Goal: Task Accomplishment & Management: Manage account settings

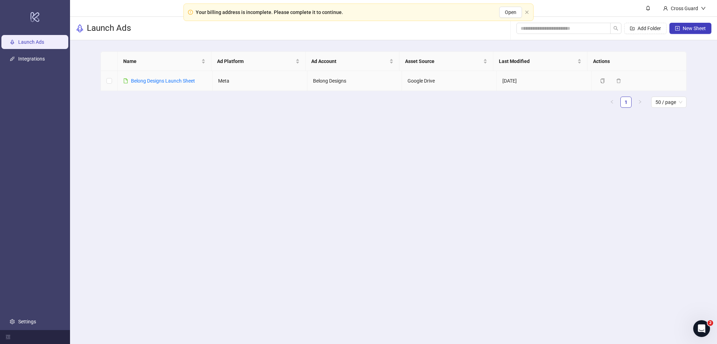
click at [106, 80] on td at bounding box center [109, 81] width 17 height 20
click at [41, 62] on link "Integrations" at bounding box center [31, 59] width 27 height 6
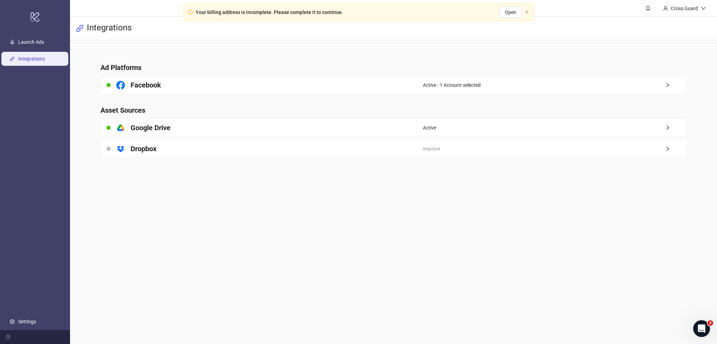
click at [359, 85] on div "Facebook" at bounding box center [262, 85] width 322 height 18
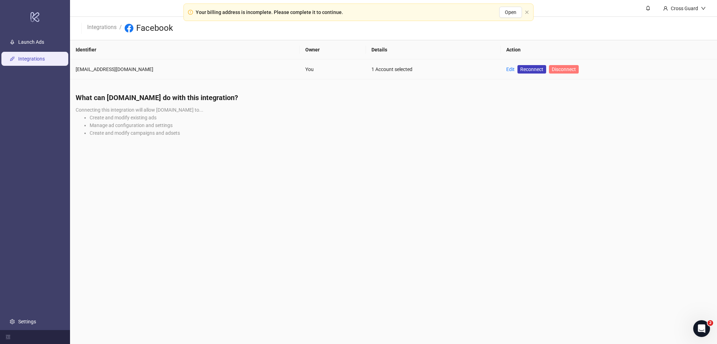
click at [552, 70] on span "Disconnect" at bounding box center [564, 70] width 24 height 6
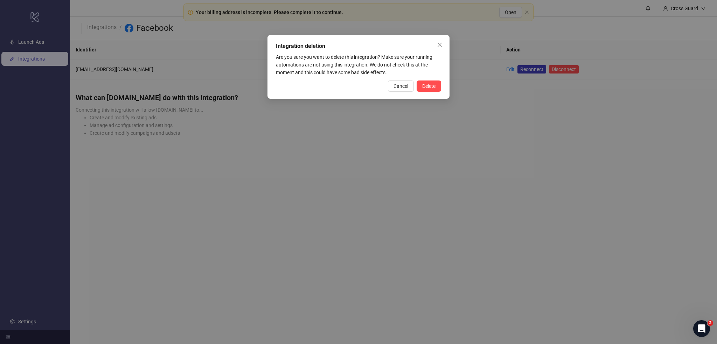
click at [384, 82] on div "Cancel Delete" at bounding box center [358, 86] width 165 height 11
click at [397, 83] on span "Cancel" at bounding box center [400, 86] width 15 height 6
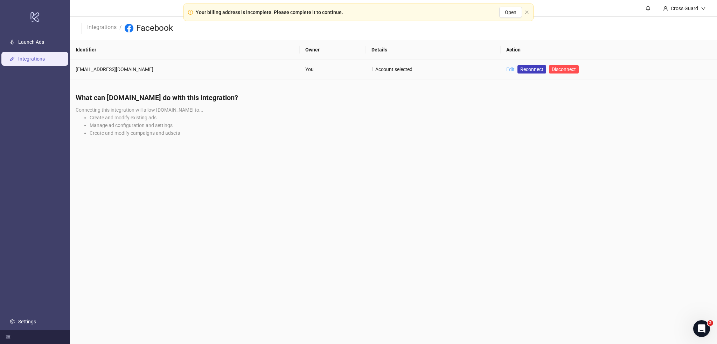
click at [506, 68] on link "Edit" at bounding box center [510, 70] width 8 height 6
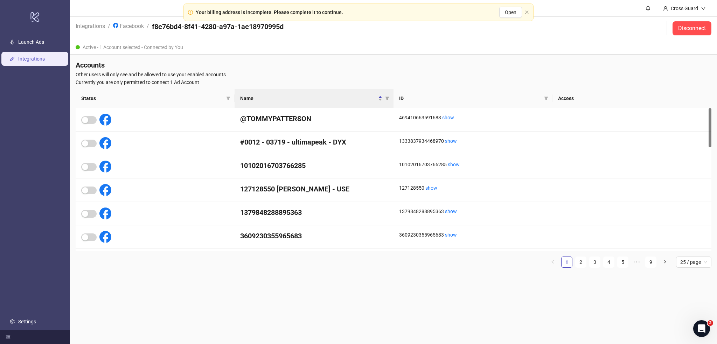
click at [182, 103] on th "Status" at bounding box center [155, 98] width 159 height 19
click at [286, 96] on span "Name" at bounding box center [308, 99] width 137 height 8
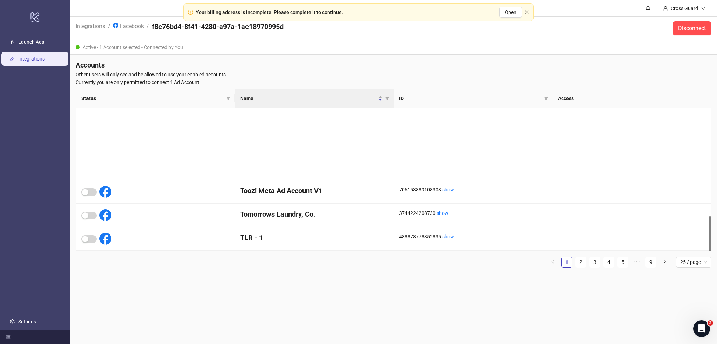
scroll to position [444, 0]
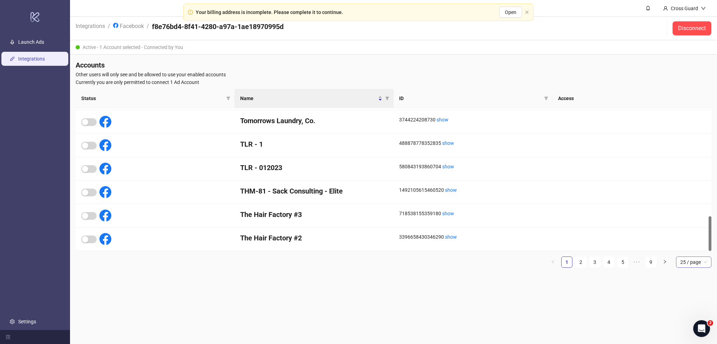
click at [687, 264] on span "25 / page" at bounding box center [693, 262] width 27 height 11
click at [685, 313] on div "50 / page" at bounding box center [693, 309] width 33 height 11
click at [686, 265] on span "50 / page" at bounding box center [693, 262] width 27 height 11
click at [688, 310] on div "100 / page" at bounding box center [694, 310] width 24 height 8
click at [560, 277] on div "Accounts Other users will only see and be allowed to use your enabled accounts …" at bounding box center [393, 167] width 647 height 224
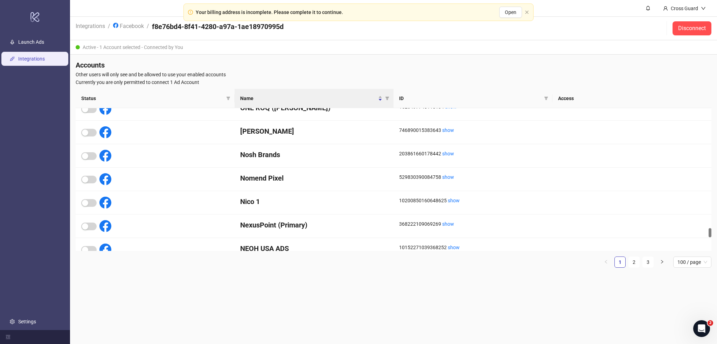
scroll to position [2089, 0]
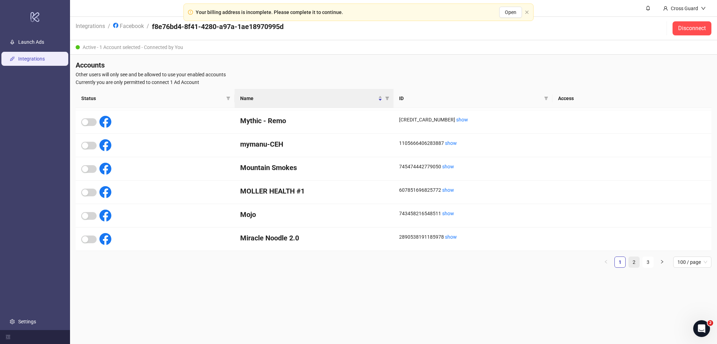
click at [628, 262] on li "2" at bounding box center [633, 262] width 11 height 11
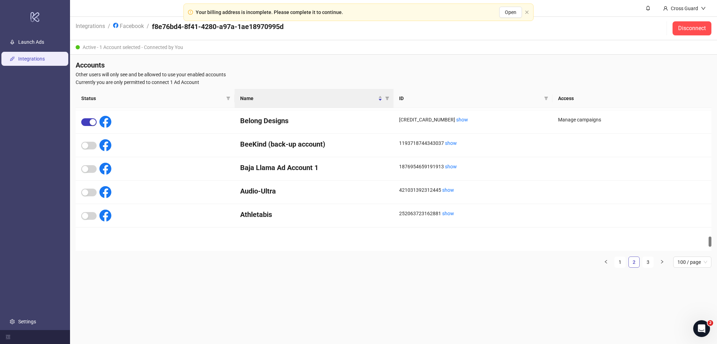
scroll to position [1803, 0]
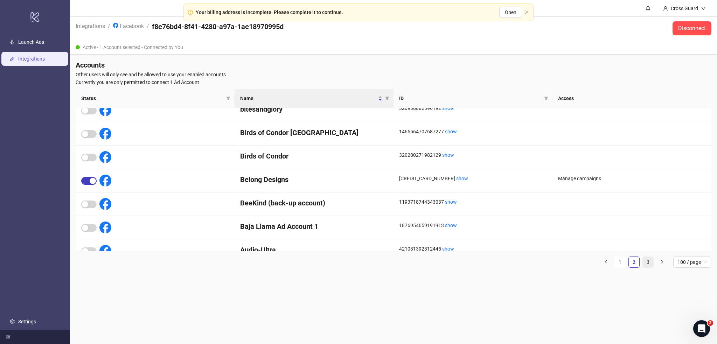
click at [643, 262] on link "3" at bounding box center [648, 262] width 11 height 11
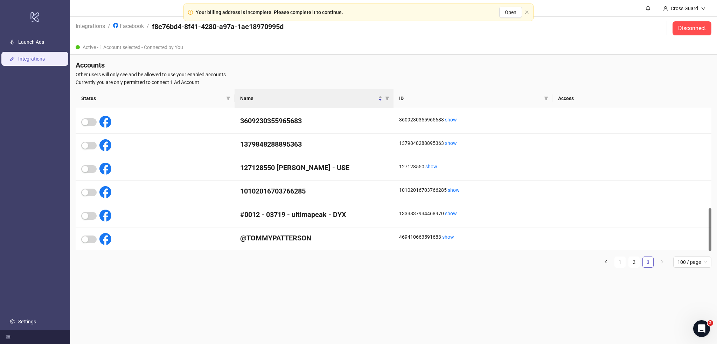
scroll to position [334, 0]
click at [129, 23] on link "Facebook" at bounding box center [129, 26] width 34 height 8
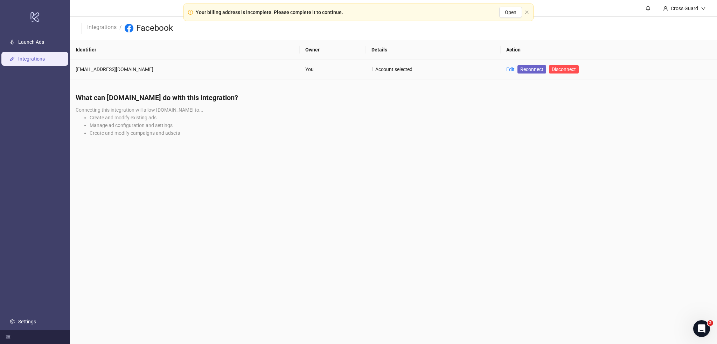
click at [520, 70] on span "Reconnect" at bounding box center [531, 69] width 23 height 8
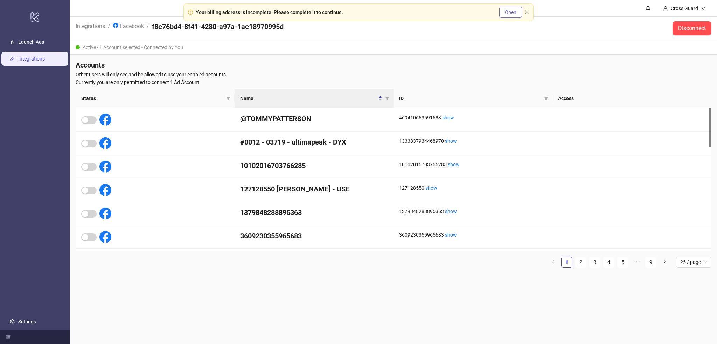
click at [511, 11] on span "Open" at bounding box center [511, 12] width 12 height 6
click at [330, 58] on div "Accounts Other users will only see and be allowed to use your enabled accounts …" at bounding box center [393, 167] width 647 height 224
click at [696, 267] on span "25 / page" at bounding box center [693, 262] width 27 height 11
click at [692, 319] on div "100 / page" at bounding box center [694, 321] width 24 height 8
click at [636, 265] on link "2" at bounding box center [634, 262] width 11 height 11
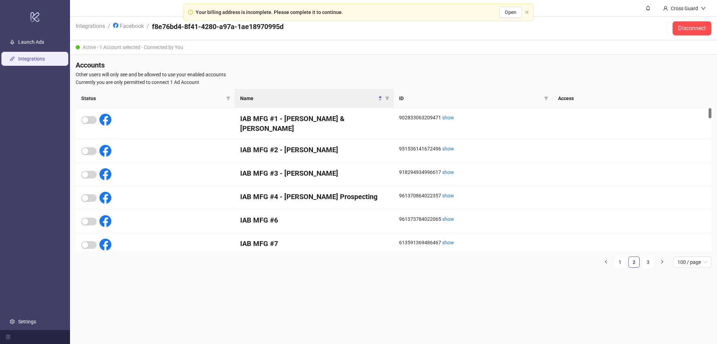
click at [479, 93] on th "ID" at bounding box center [472, 98] width 159 height 19
click at [647, 263] on link "3" at bounding box center [648, 262] width 11 height 11
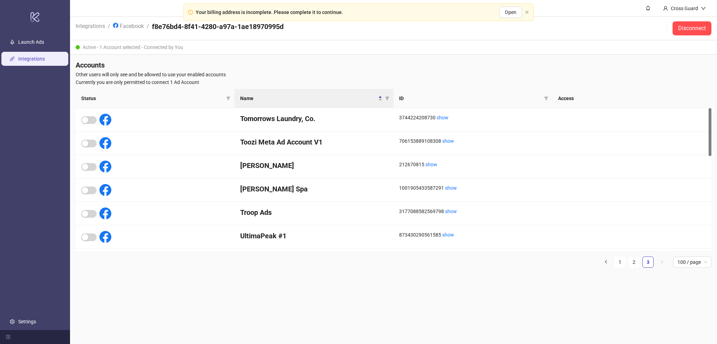
click at [382, 56] on div "Accounts Other users will only see and be allowed to use your enabled accounts …" at bounding box center [393, 167] width 647 height 224
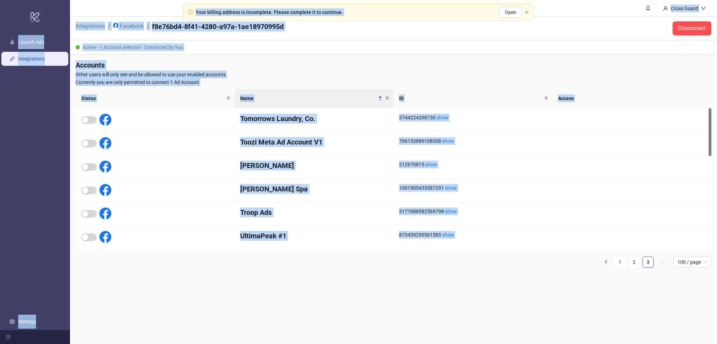
click at [382, 56] on div "Accounts Other users will only see and be allowed to use your enabled accounts …" at bounding box center [393, 167] width 647 height 224
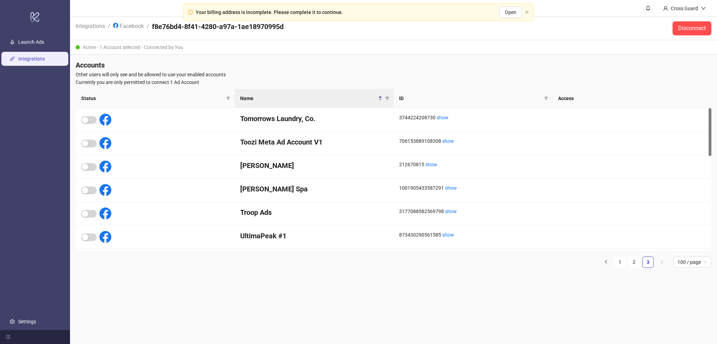
drag, startPoint x: 659, startPoint y: 288, endPoint x: 629, endPoint y: 220, distance: 74.5
click at [656, 284] on main "Cross Guard Integrations / Facebook / f8e76bd4-8f41-4280-a97a-1ae18970995d Disc…" at bounding box center [393, 172] width 647 height 344
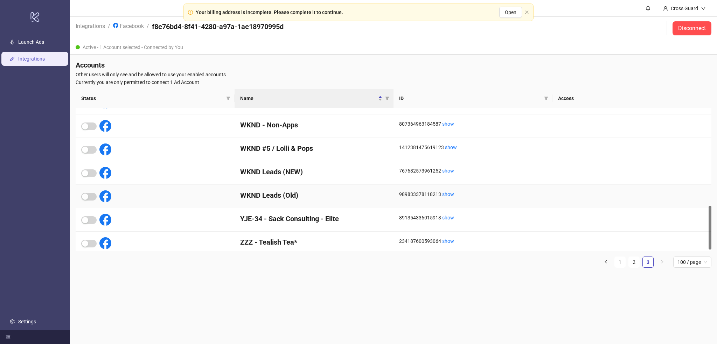
scroll to position [322, 0]
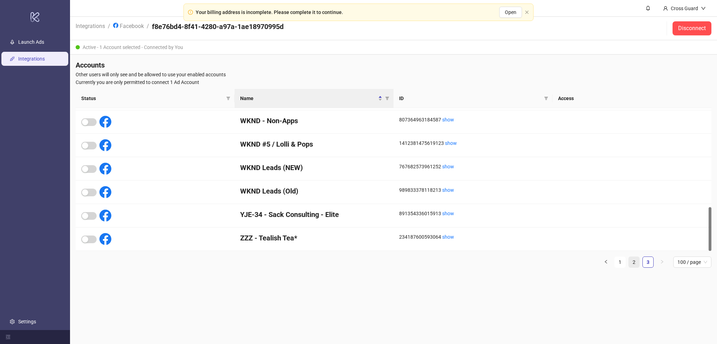
click at [635, 260] on link "2" at bounding box center [634, 262] width 11 height 11
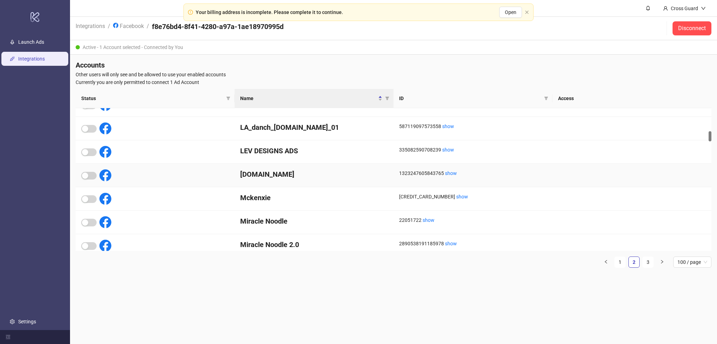
click at [78, 179] on div at bounding box center [155, 175] width 159 height 23
click at [90, 179] on div at bounding box center [96, 175] width 30 height 12
click at [430, 172] on div "1323247605843765 show" at bounding box center [473, 173] width 148 height 8
click at [350, 167] on div "Margin.Agency" at bounding box center [314, 175] width 159 height 23
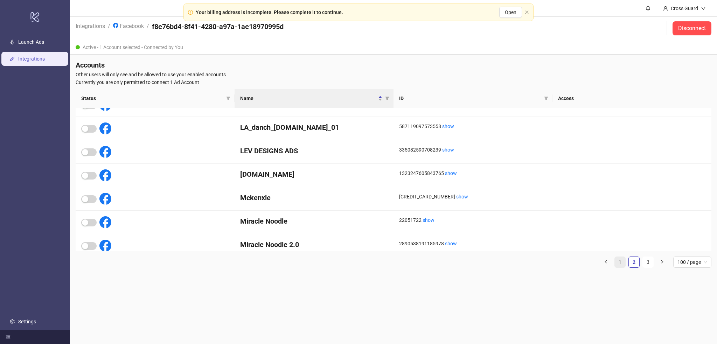
click at [617, 260] on link "1" at bounding box center [620, 262] width 11 height 11
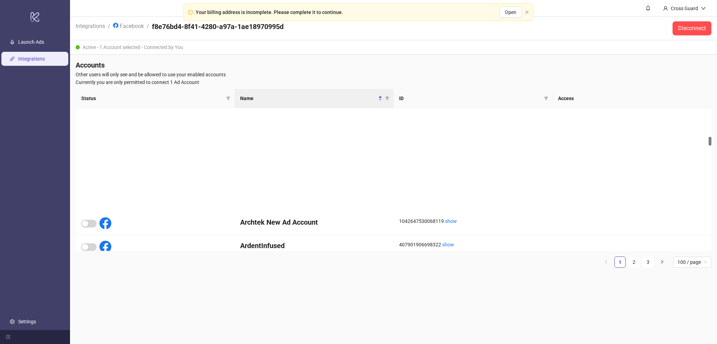
scroll to position [583, 0]
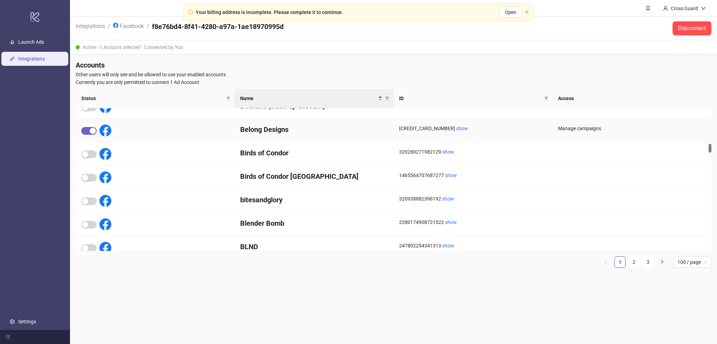
click at [89, 130] on button "button" at bounding box center [88, 131] width 15 height 8
click at [634, 262] on link "2" at bounding box center [634, 262] width 11 height 11
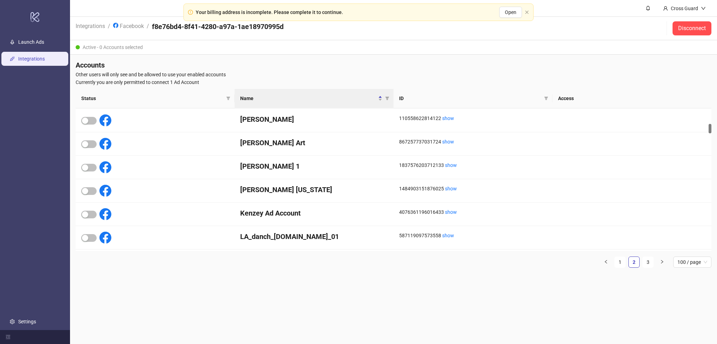
scroll to position [351, 0]
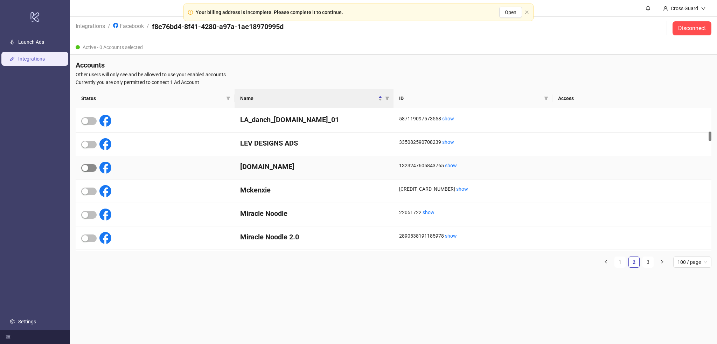
click at [88, 166] on div "button" at bounding box center [85, 168] width 6 height 6
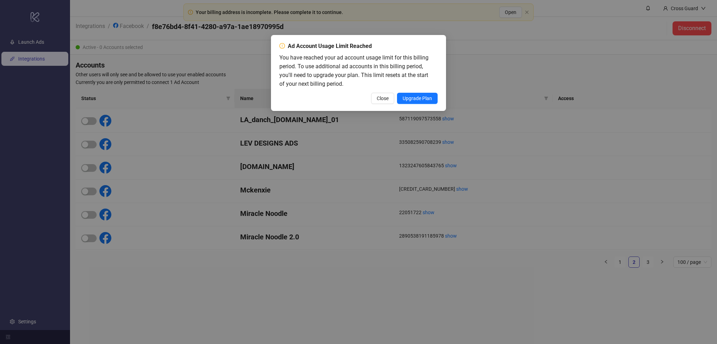
drag, startPoint x: 378, startPoint y: 95, endPoint x: 416, endPoint y: 104, distance: 38.7
click at [416, 104] on div "Ad Account Usage Limit Reached You have reached your ad account usage limit for…" at bounding box center [358, 73] width 175 height 76
click at [384, 99] on span "Close" at bounding box center [383, 99] width 12 height 6
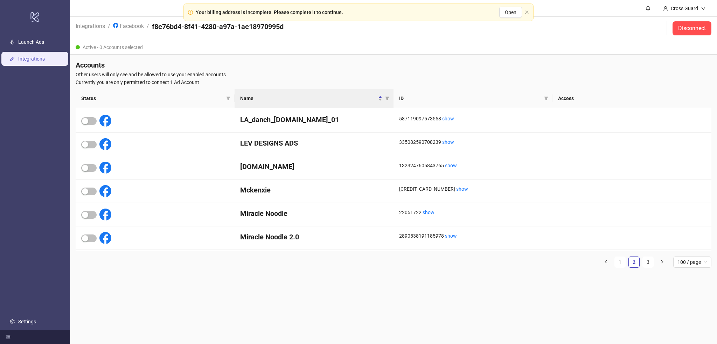
click at [344, 69] on h4 "Accounts" at bounding box center [394, 65] width 636 height 10
click at [340, 95] on span "Name" at bounding box center [308, 99] width 137 height 8
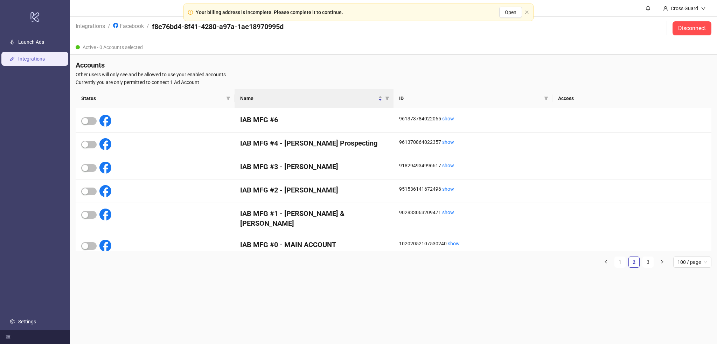
click at [432, 90] on th "ID" at bounding box center [472, 98] width 159 height 19
click at [435, 105] on th "ID" at bounding box center [472, 98] width 159 height 19
click at [688, 7] on div "Cross Guard" at bounding box center [684, 9] width 33 height 8
drag, startPoint x: 688, startPoint y: 7, endPoint x: 657, endPoint y: 0, distance: 32.0
click at [687, 7] on div "Cross Guard" at bounding box center [684, 9] width 33 height 8
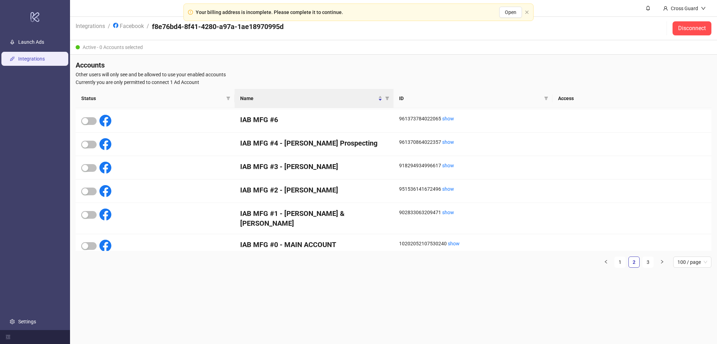
click at [208, 41] on div "Active - 0 Accounts selected" at bounding box center [393, 47] width 647 height 14
click at [525, 8] on div "Your billing address is incomplete. Please complete it to continue. Open" at bounding box center [358, 13] width 350 height 18
click at [525, 9] on div "Your billing address is incomplete. Please complete it to continue. Open" at bounding box center [358, 13] width 350 height 18
click at [525, 14] on icon "close" at bounding box center [527, 12] width 4 height 4
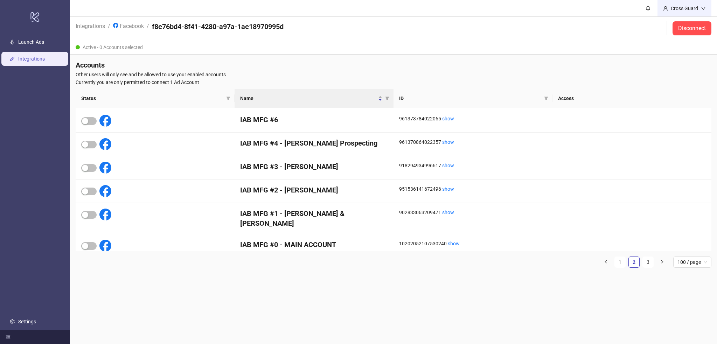
click at [675, 5] on div "Cross Guard" at bounding box center [684, 9] width 33 height 8
click at [677, 21] on button "Disconnect" at bounding box center [691, 28] width 39 height 14
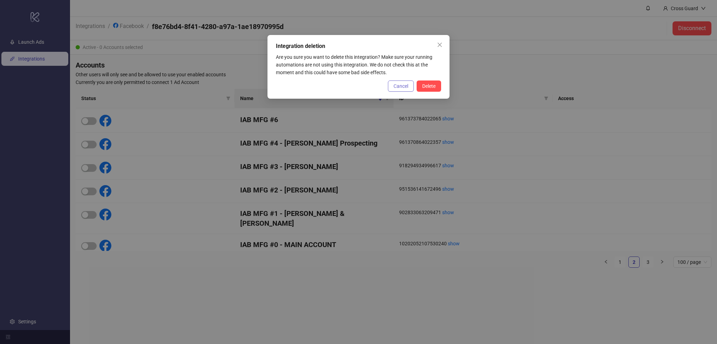
click at [395, 88] on span "Cancel" at bounding box center [400, 86] width 15 height 6
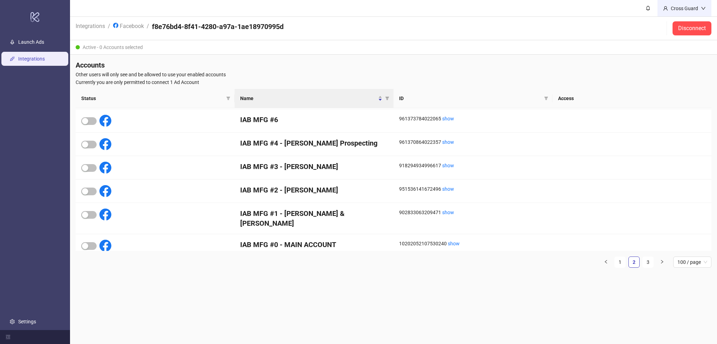
click at [669, 8] on div "Cross Guard" at bounding box center [684, 9] width 33 height 8
click at [680, 21] on button "Disconnect" at bounding box center [691, 28] width 39 height 14
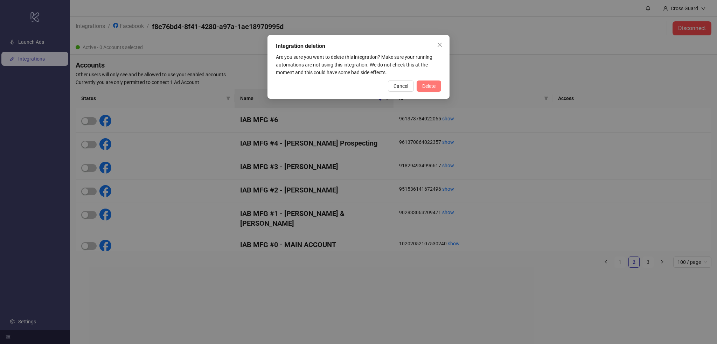
click at [428, 81] on button "Delete" at bounding box center [429, 86] width 25 height 11
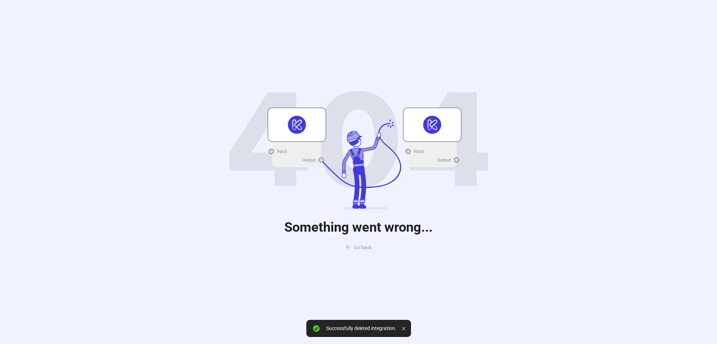
click at [354, 250] on button "Go back" at bounding box center [358, 247] width 37 height 11
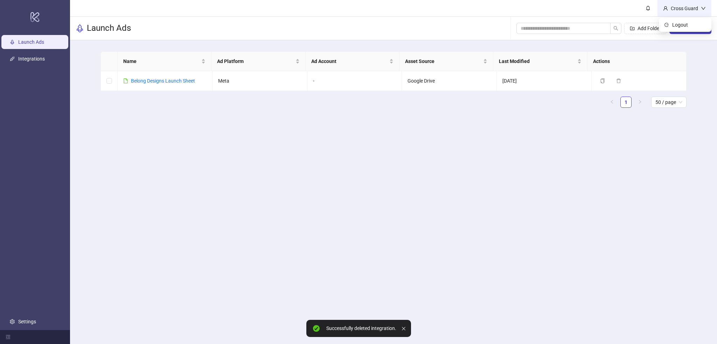
click at [673, 7] on div "Cross Guard" at bounding box center [684, 9] width 33 height 8
click at [673, 21] on span "Logout" at bounding box center [689, 25] width 34 height 8
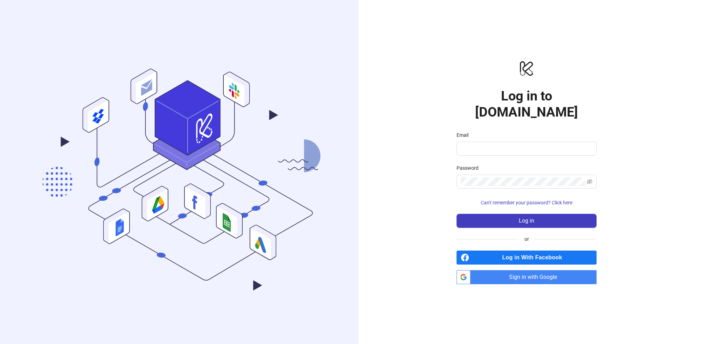
click at [520, 270] on span "Sign in with Google" at bounding box center [534, 277] width 123 height 14
click at [510, 270] on span "Sign in with Google" at bounding box center [534, 277] width 123 height 14
click at [504, 131] on div "Email" at bounding box center [526, 136] width 140 height 11
click at [502, 145] on input "Email" at bounding box center [526, 149] width 130 height 8
click at [378, 215] on div "logo/logo-mobile Log in to Kitchn.io Email Password Can't remember your passwor…" at bounding box center [526, 172] width 336 height 344
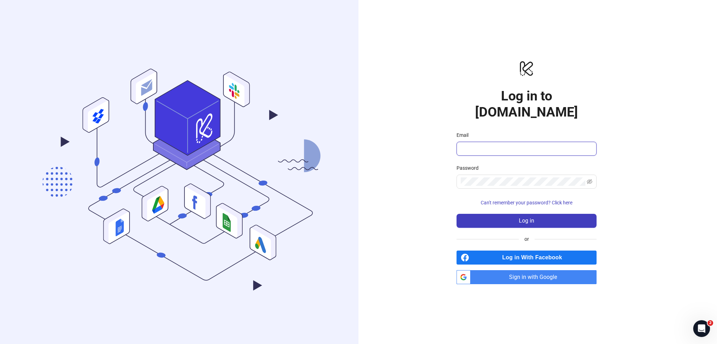
click at [484, 145] on input "Email" at bounding box center [526, 149] width 130 height 8
click at [366, 141] on div "logo/logo-mobile Log in to Kitchn.io Email Password Can't remember your passwor…" at bounding box center [526, 172] width 336 height 344
click at [396, 179] on div "logo/logo-mobile Log in to Kitchn.io Email Password Can't remember your passwor…" at bounding box center [526, 172] width 336 height 344
